Goal: Use online tool/utility: Utilize a website feature to perform a specific function

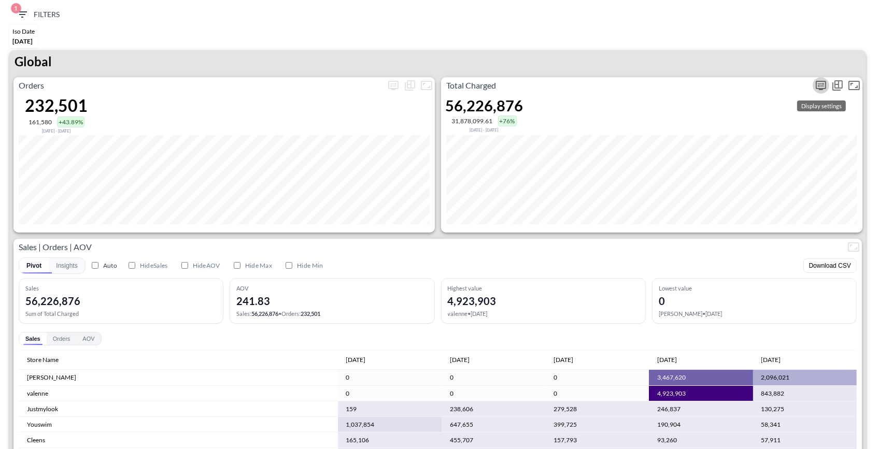
click at [819, 83] on icon "more" at bounding box center [820, 85] width 6 height 4
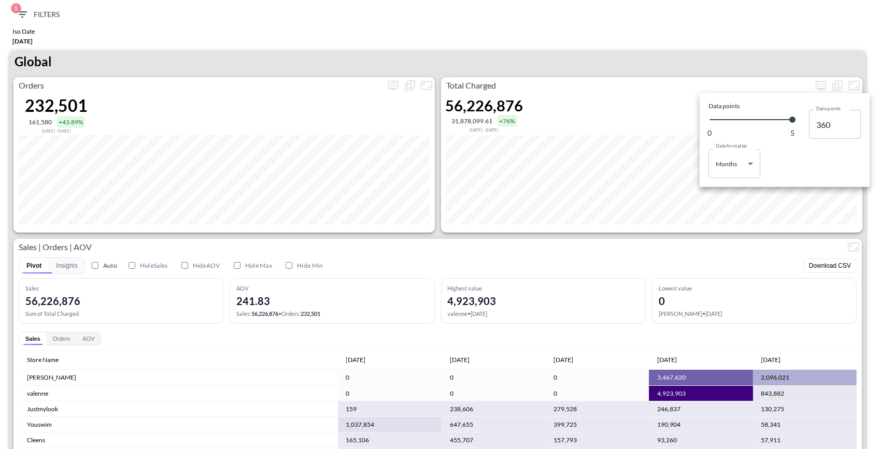
click at [730, 156] on body "BI.P.EYE, Interactive Analytics Dashboards 1 Filters Iso Date Jun 01, 2025 Glob…" at bounding box center [439, 224] width 878 height 449
click at [726, 190] on div "Days" at bounding box center [722, 189] width 13 height 9
type input "Days"
type input "137"
click at [661, 79] on div at bounding box center [439, 224] width 878 height 449
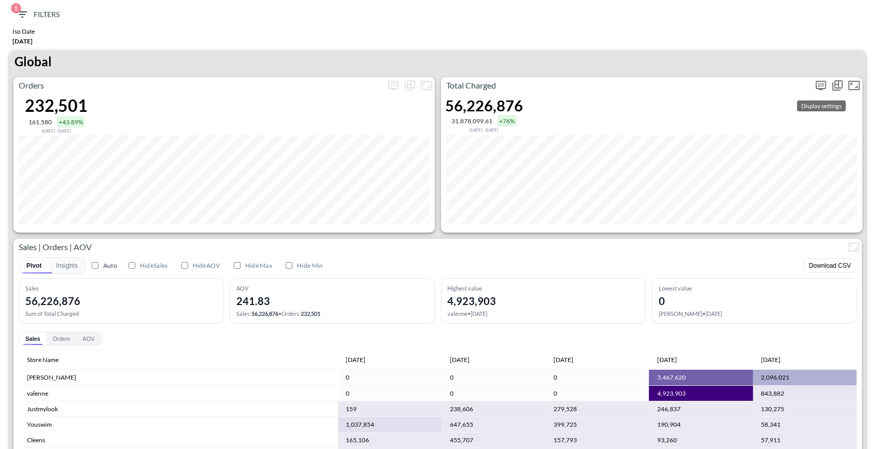
click at [818, 87] on icon "more" at bounding box center [820, 85] width 12 height 12
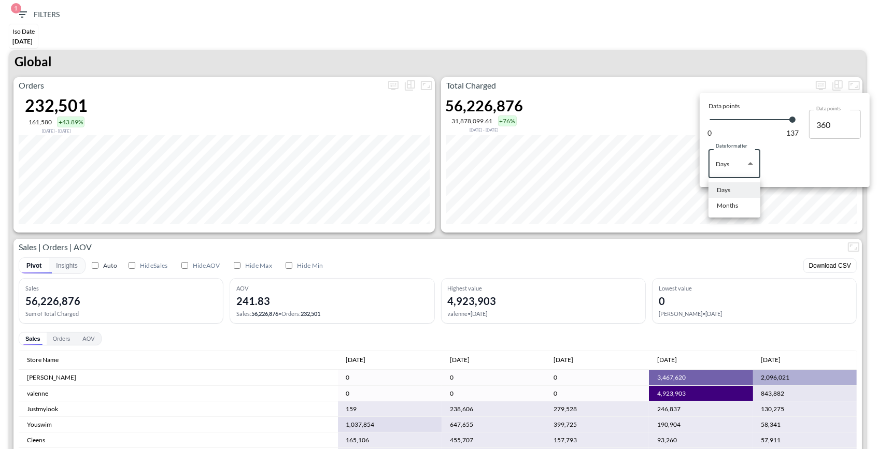
click at [732, 170] on body "BI.P.EYE, Interactive Analytics Dashboards 1 Filters Iso Date Jun 01, 2025 Glob…" at bounding box center [439, 224] width 878 height 449
drag, startPoint x: 728, startPoint y: 203, endPoint x: 678, endPoint y: 122, distance: 95.6
click at [728, 203] on div "Months" at bounding box center [726, 205] width 21 height 9
type input "Months"
click at [615, 86] on div at bounding box center [439, 224] width 878 height 449
